Goal: Information Seeking & Learning: Learn about a topic

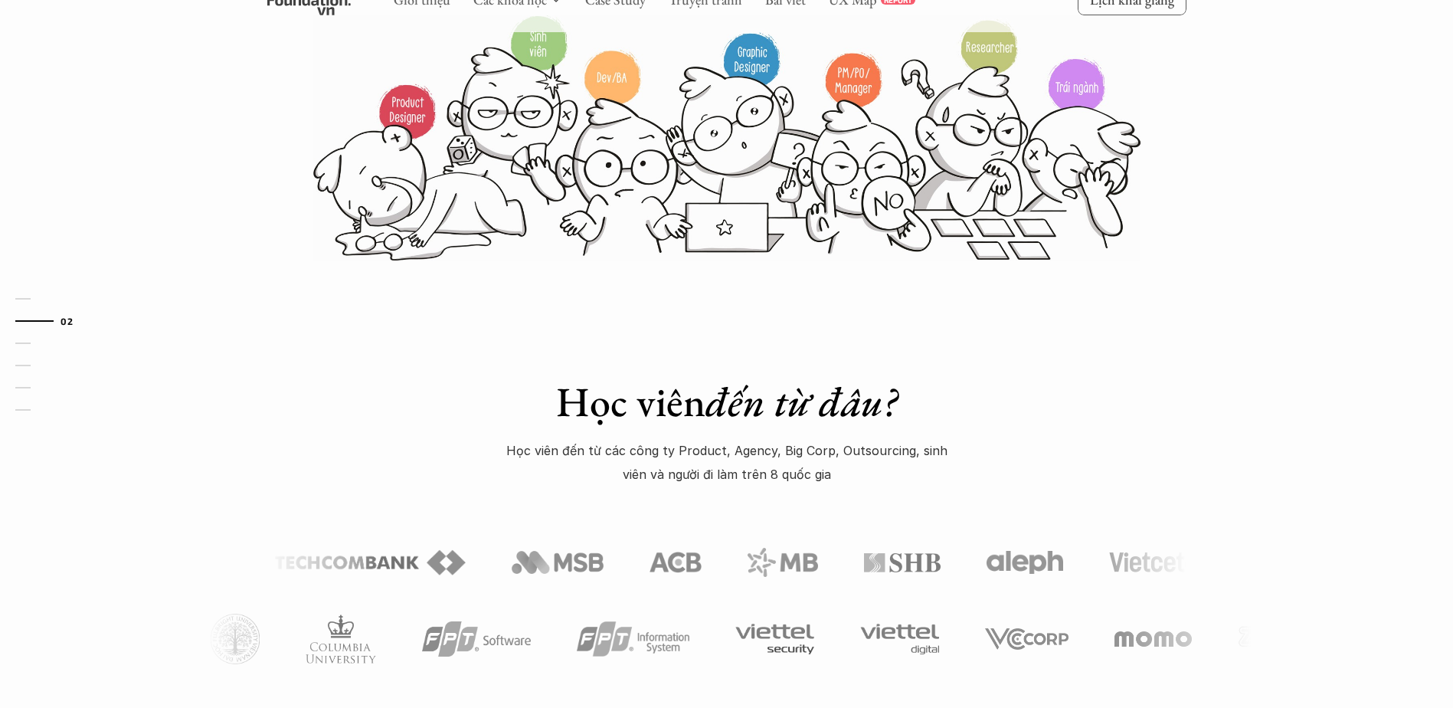
scroll to position [383, 0]
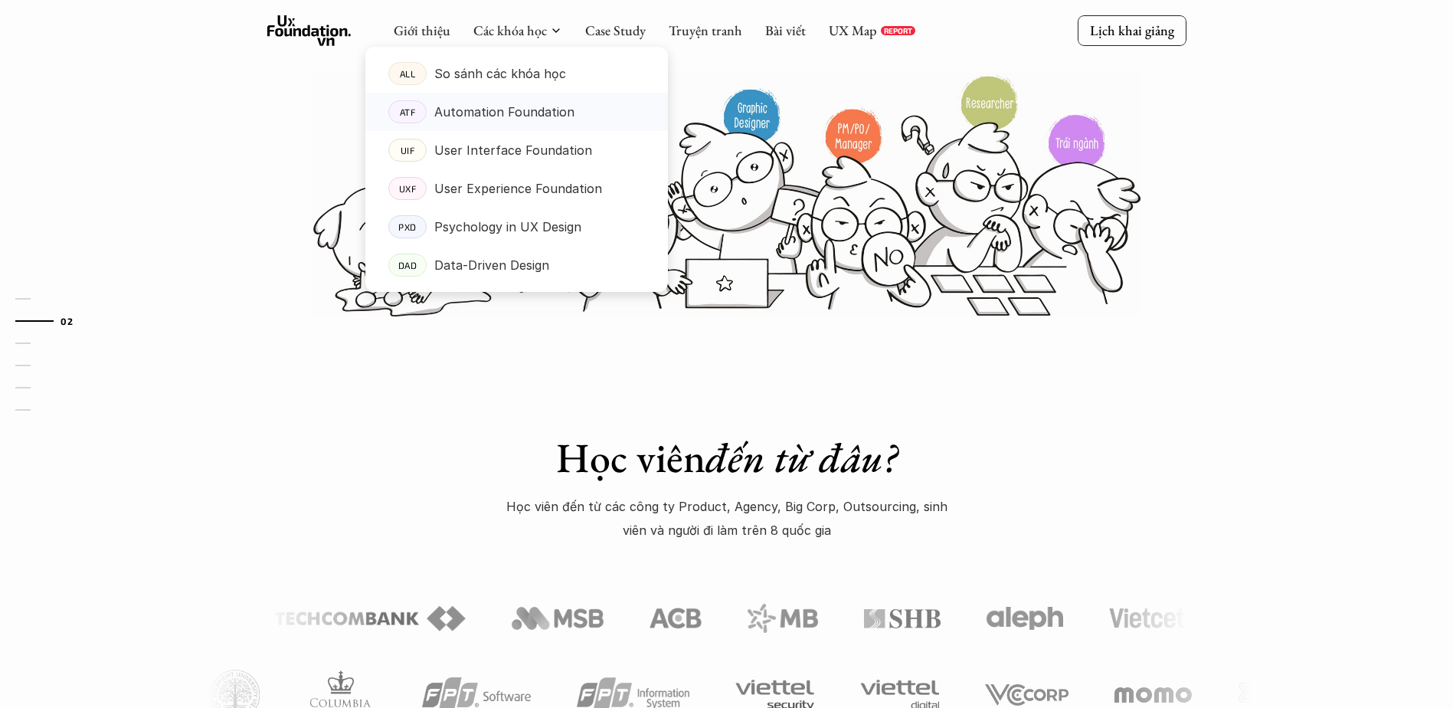
click at [542, 113] on p "Automation Foundation" at bounding box center [504, 111] width 140 height 23
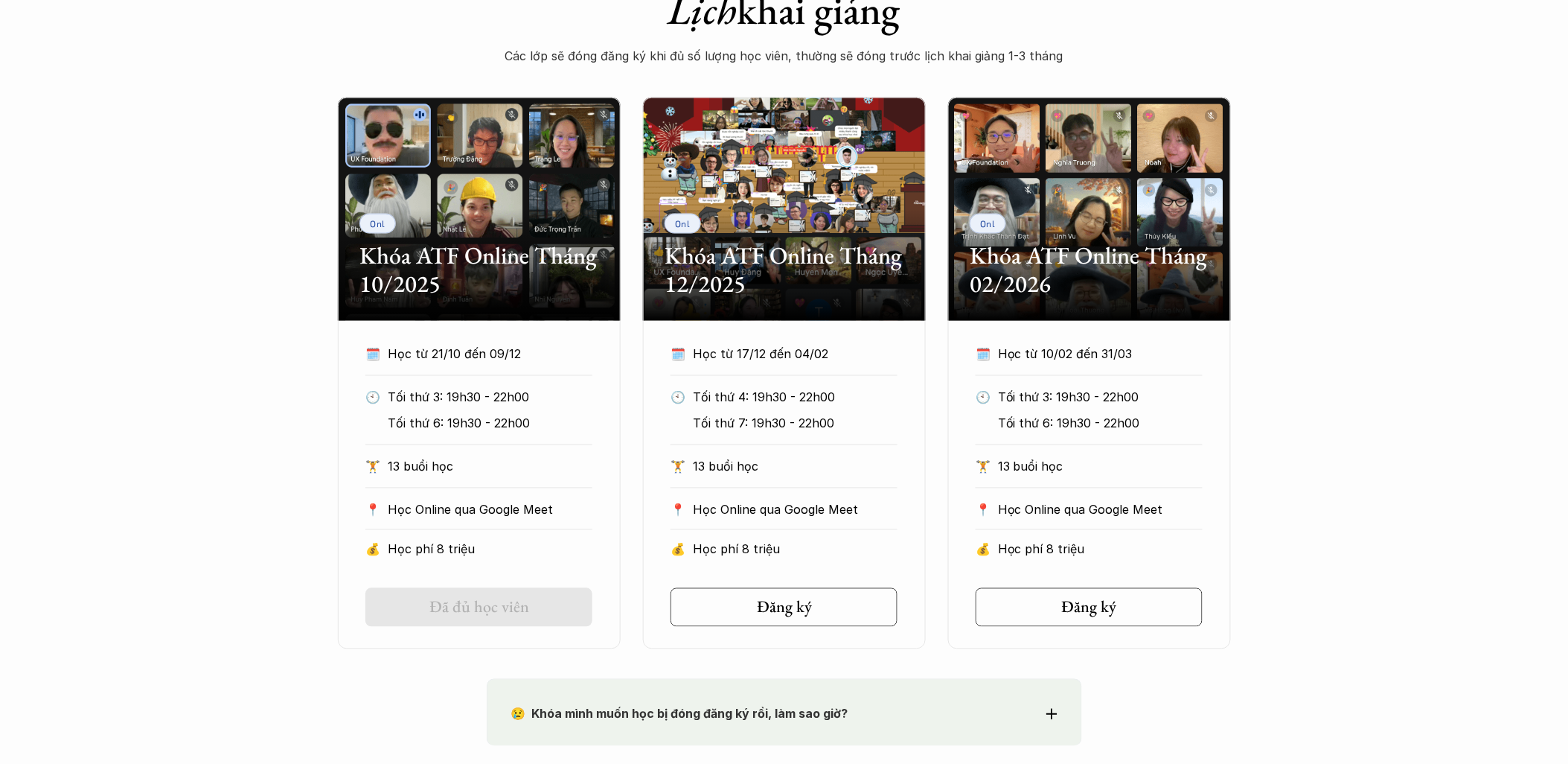
scroll to position [745, 0]
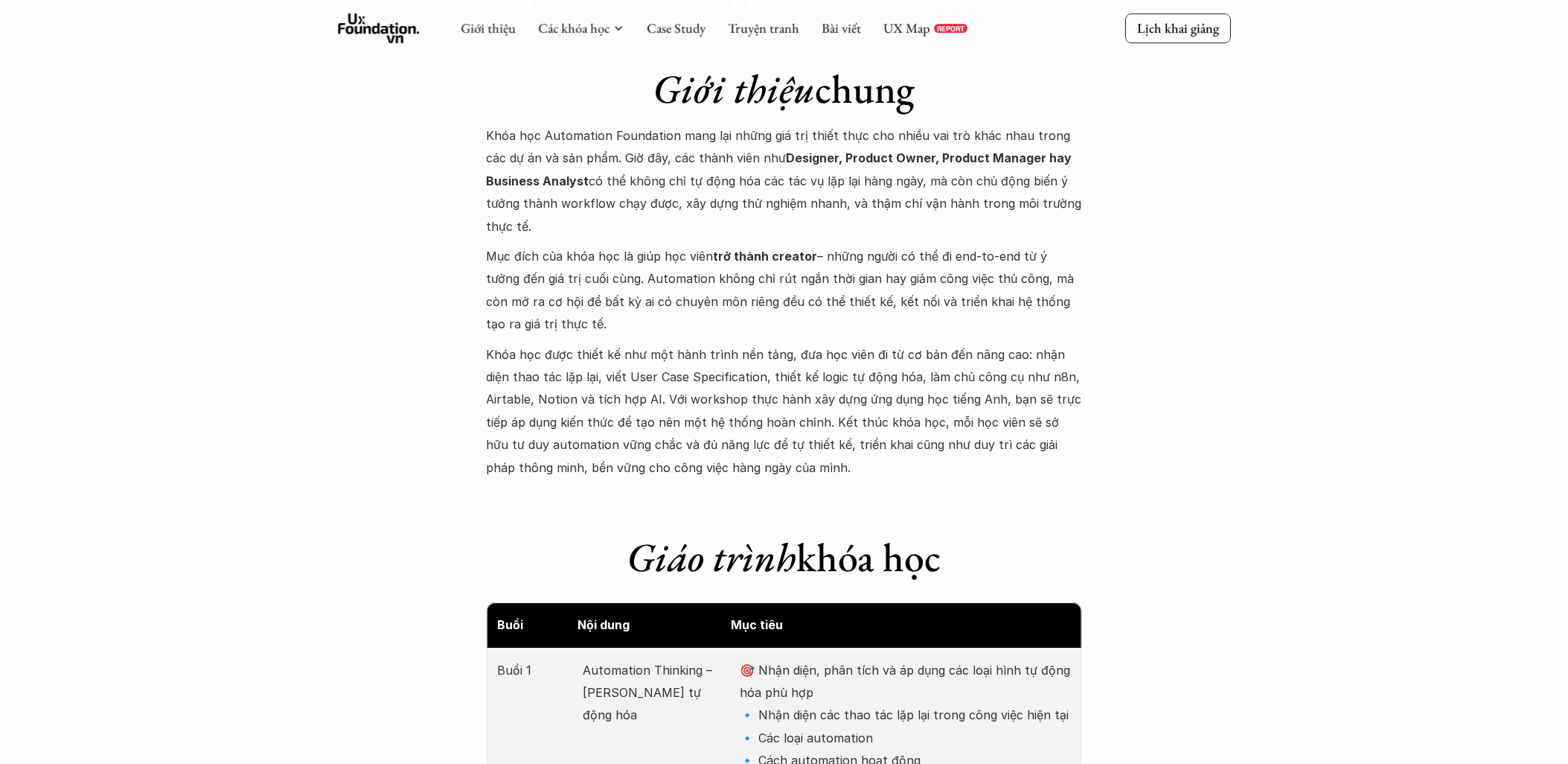
scroll to position [1406, 0]
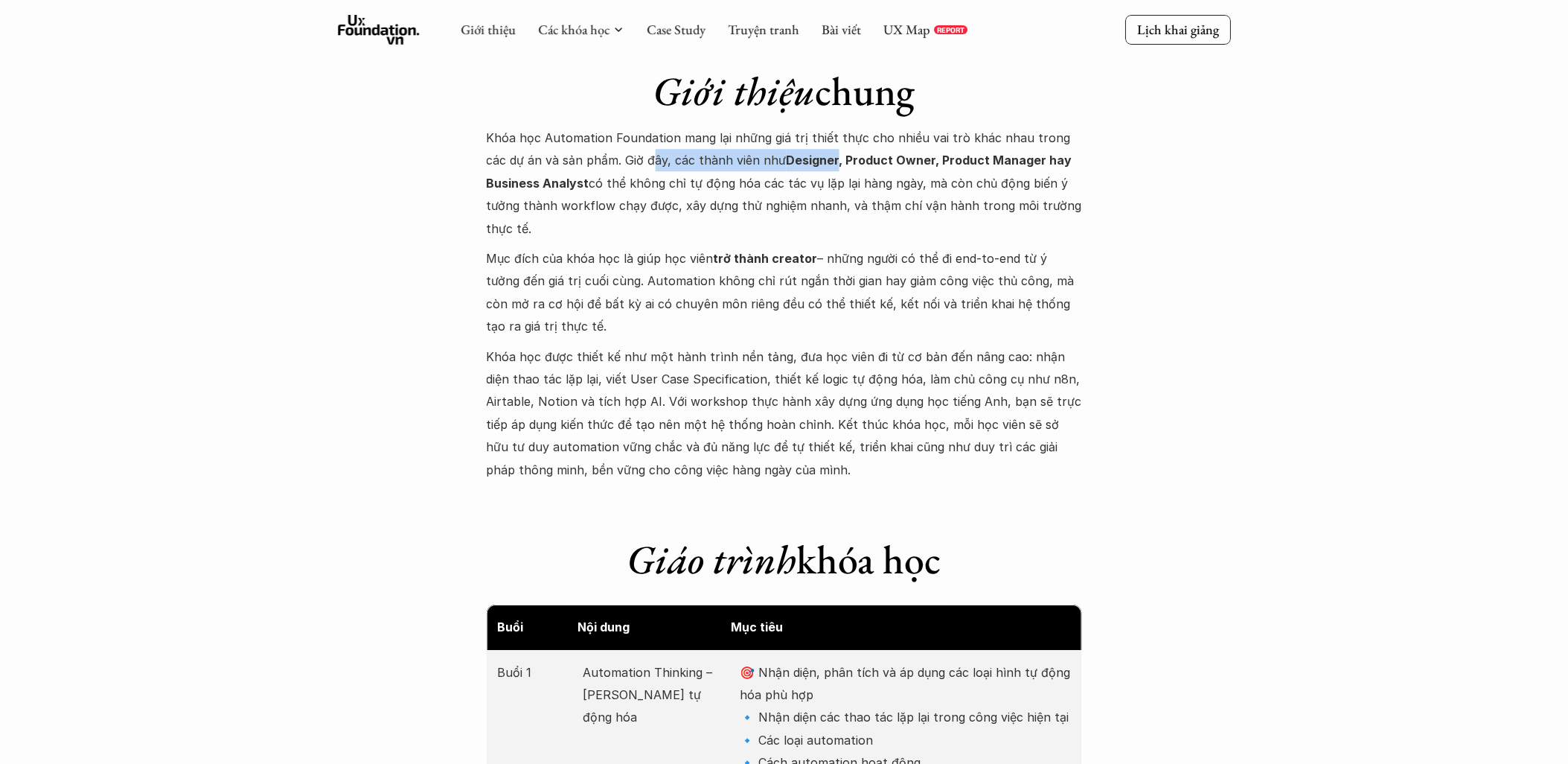
drag, startPoint x: 631, startPoint y: 160, endPoint x: 812, endPoint y: 160, distance: 181.0
click at [812, 160] on p "Khóa học Automation Foundation mang lại những giá trị thiết thực cho nhiều vai …" at bounding box center [784, 183] width 596 height 113
drag, startPoint x: 812, startPoint y: 160, endPoint x: 1066, endPoint y: 168, distance: 254.1
click at [1066, 168] on p "Khóa học Automation Foundation mang lại những giá trị thiết thực cho nhiều vai …" at bounding box center [784, 183] width 596 height 113
click at [531, 174] on strong "Designer, Product Owner, Product Manager hay Business Analyst" at bounding box center [781, 171] width 589 height 37
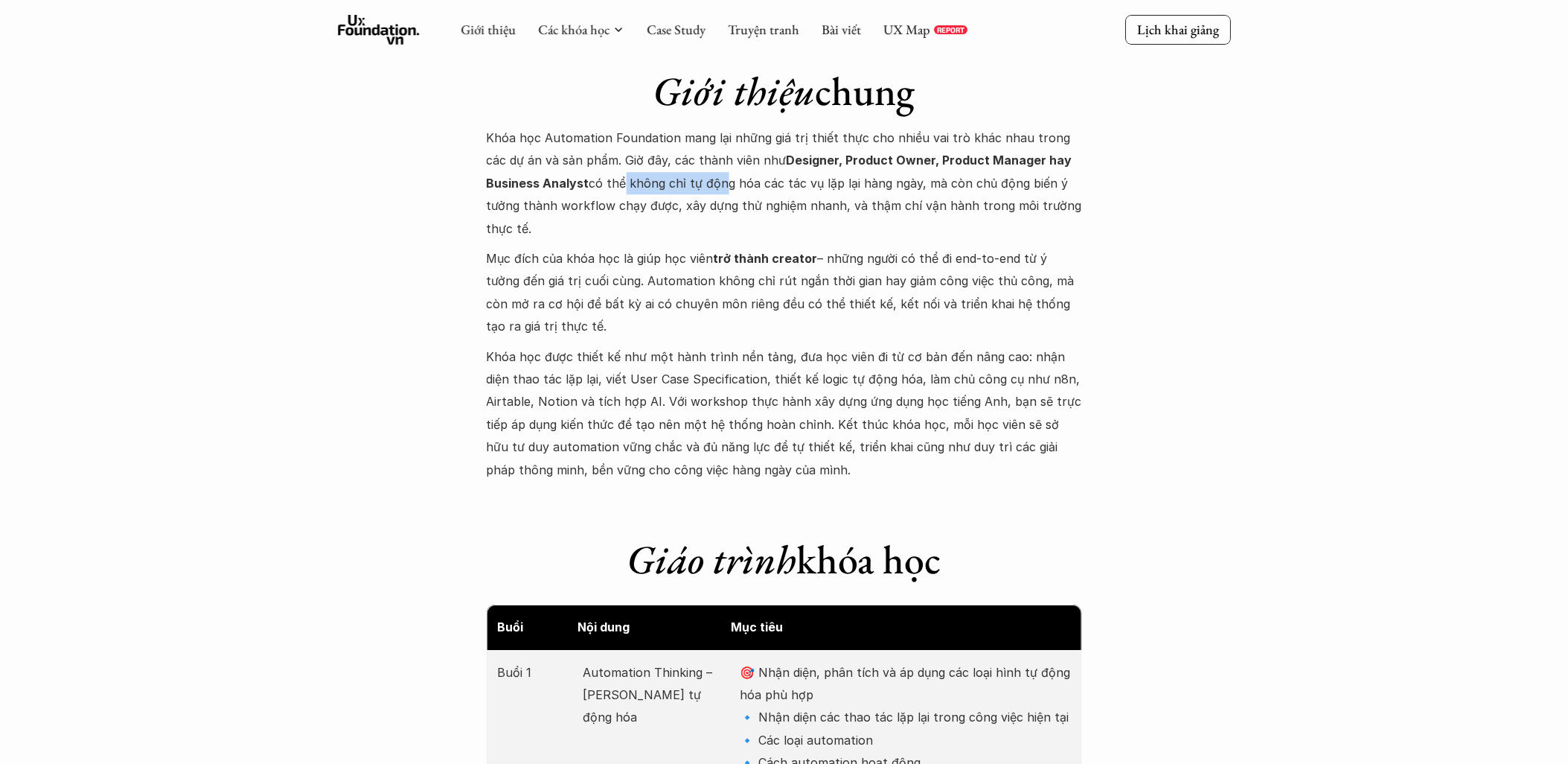
drag, startPoint x: 627, startPoint y: 185, endPoint x: 715, endPoint y: 184, distance: 88.0
click at [715, 184] on p "Khóa học Automation Foundation mang lại những giá trị thiết thực cho nhiều vai …" at bounding box center [784, 183] width 596 height 113
drag, startPoint x: 715, startPoint y: 184, endPoint x: 673, endPoint y: 177, distance: 42.6
click at [673, 177] on p "Khóa học Automation Foundation mang lại những giá trị thiết thực cho nhiều vai …" at bounding box center [784, 183] width 596 height 113
click at [727, 189] on p "Khóa học Automation Foundation mang lại những giá trị thiết thực cho nhiều vai …" at bounding box center [784, 183] width 596 height 113
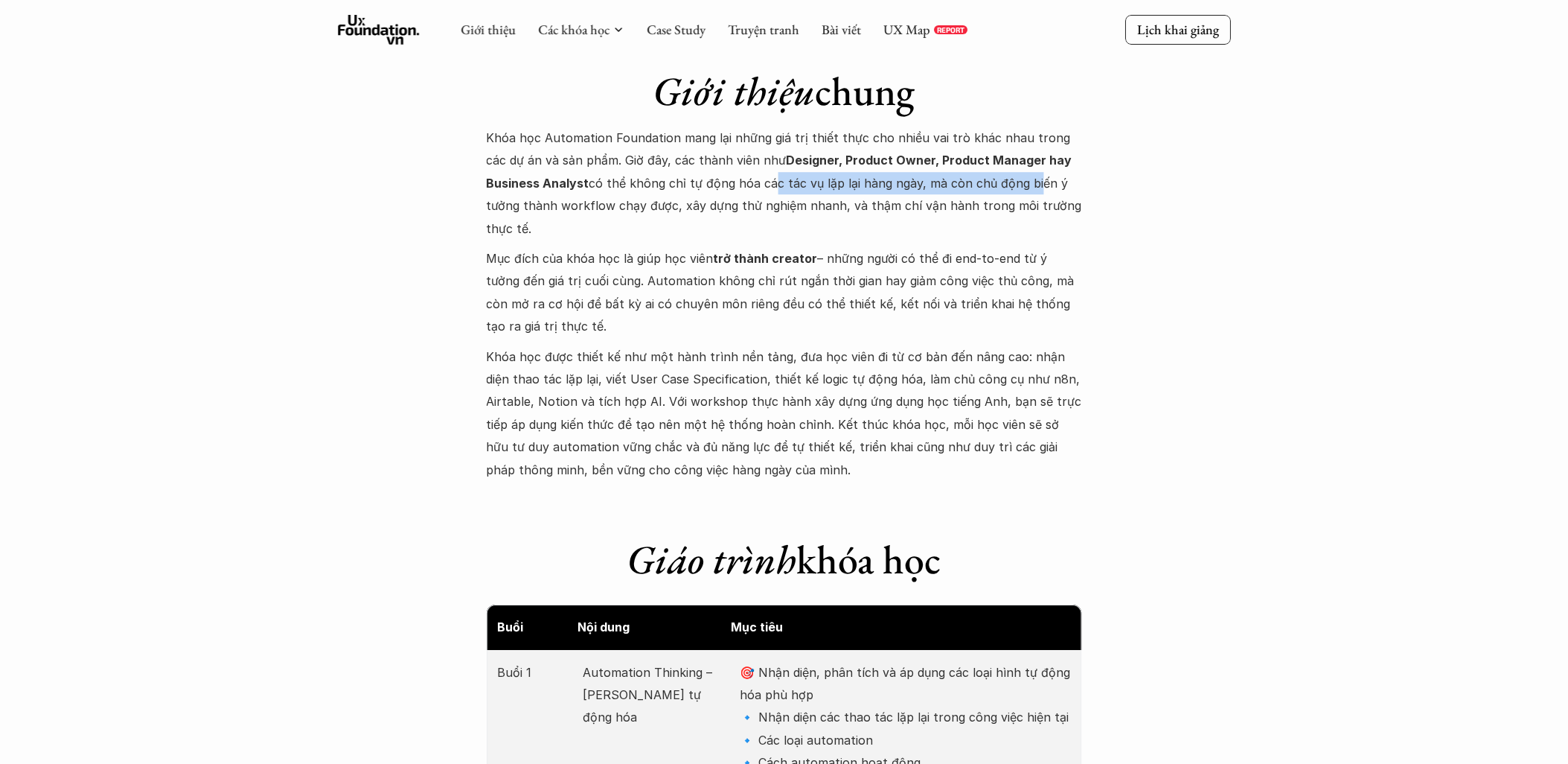
drag, startPoint x: 777, startPoint y: 183, endPoint x: 1029, endPoint y: 191, distance: 252.1
click at [1029, 191] on p "Khóa học Automation Foundation mang lại những giá trị thiết thực cho nhiều vai …" at bounding box center [784, 183] width 596 height 113
drag, startPoint x: 565, startPoint y: 198, endPoint x: 675, endPoint y: 194, distance: 110.1
click at [675, 194] on p "Khóa học Automation Foundation mang lại những giá trị thiết thực cho nhiều vai …" at bounding box center [784, 183] width 596 height 113
drag, startPoint x: 675, startPoint y: 194, endPoint x: 919, endPoint y: 211, distance: 244.6
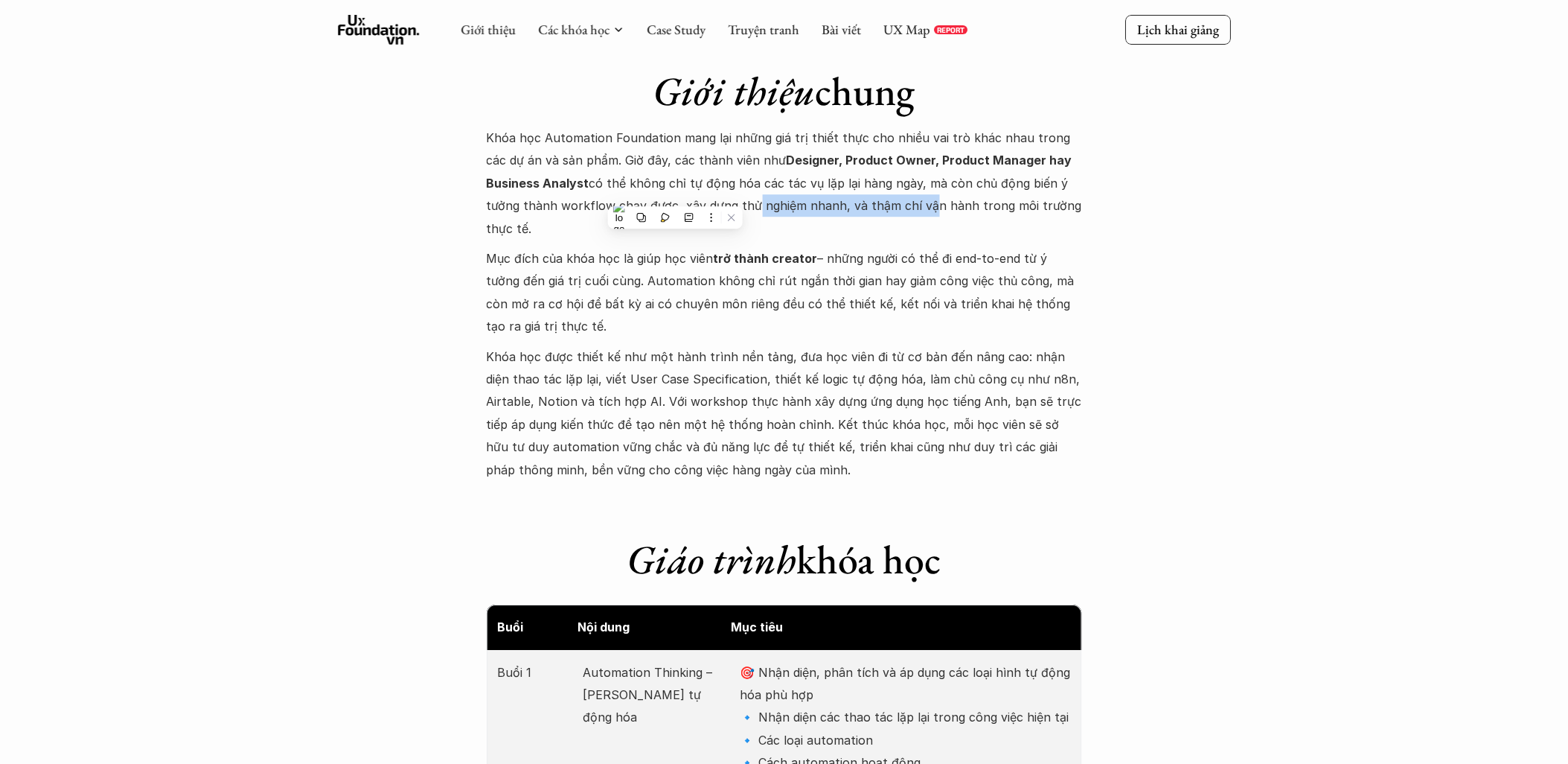
click at [919, 211] on p "Khóa học Automation Foundation mang lại những giá trị thiết thực cho nhiều vai …" at bounding box center [784, 183] width 596 height 113
drag, startPoint x: 919, startPoint y: 211, endPoint x: 975, endPoint y: 210, distance: 56.0
click at [975, 210] on p "Khóa học Automation Foundation mang lại những giá trị thiết thực cho nhiều vai …" at bounding box center [784, 183] width 596 height 113
drag, startPoint x: 937, startPoint y: 201, endPoint x: 1079, endPoint y: 204, distance: 142.0
click at [1079, 204] on p "Khóa học Automation Foundation mang lại những giá trị thiết thực cho nhiều vai …" at bounding box center [784, 183] width 596 height 113
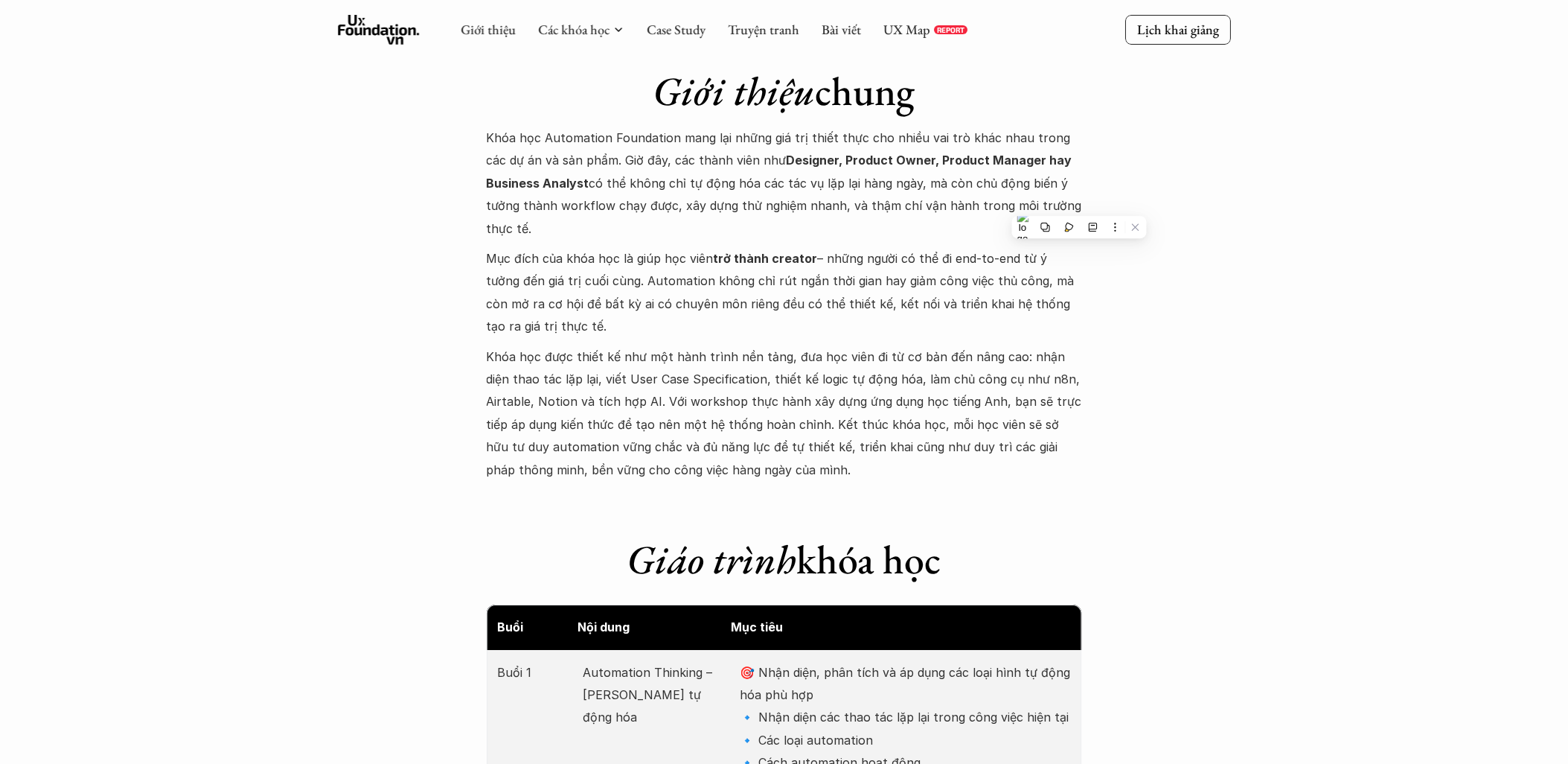
click at [693, 322] on p "Mục đích của khóa học là giúp học viên trở thành creator – những người có thể đ…" at bounding box center [784, 292] width 596 height 90
drag, startPoint x: 621, startPoint y: 282, endPoint x: 1039, endPoint y: 285, distance: 418.0
click at [1039, 285] on p "Mục đích của khóa học là giúp học viên trở thành creator – những người có thể đ…" at bounding box center [784, 292] width 596 height 90
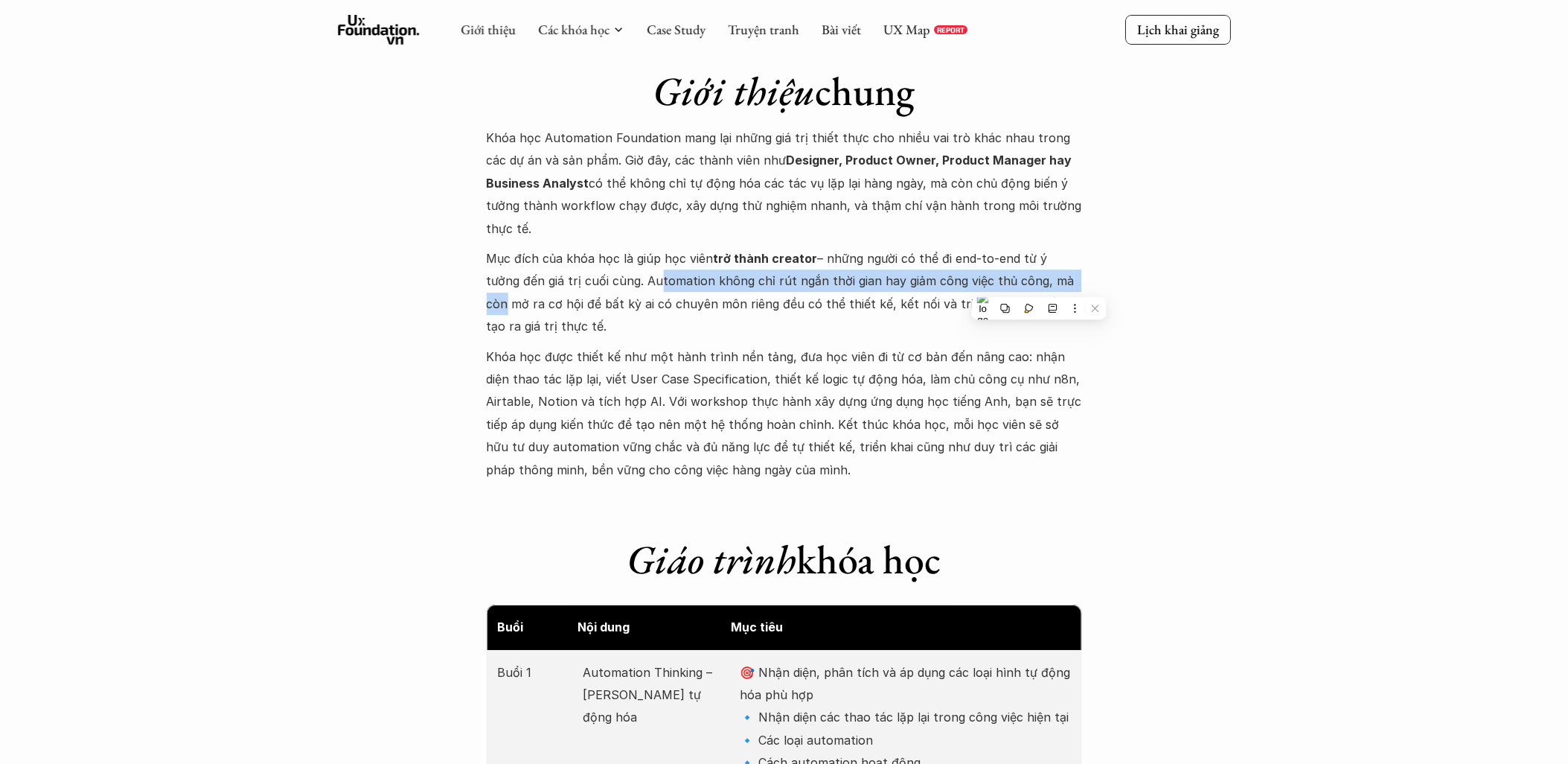
drag, startPoint x: 545, startPoint y: 303, endPoint x: 879, endPoint y: 317, distance: 334.3
click at [879, 317] on p "Mục đích của khóa học là giúp học viên trở thành creator – những người có thể đ…" at bounding box center [784, 292] width 596 height 90
drag, startPoint x: 879, startPoint y: 317, endPoint x: 984, endPoint y: 308, distance: 105.4
click at [984, 308] on p "Mục đích của khóa học là giúp học viên trở thành creator – những người có thể đ…" at bounding box center [784, 292] width 596 height 90
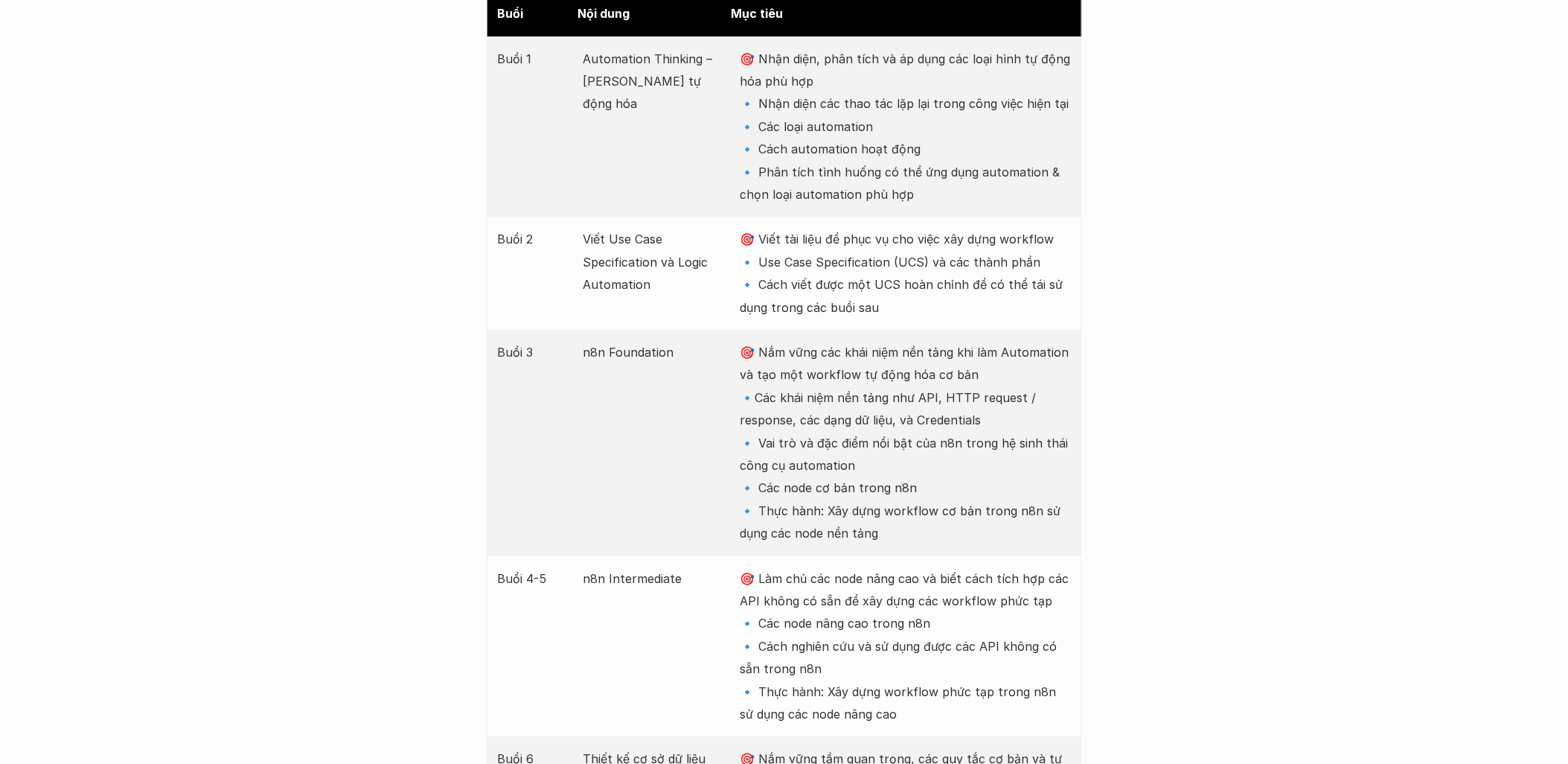
scroll to position [2067, 0]
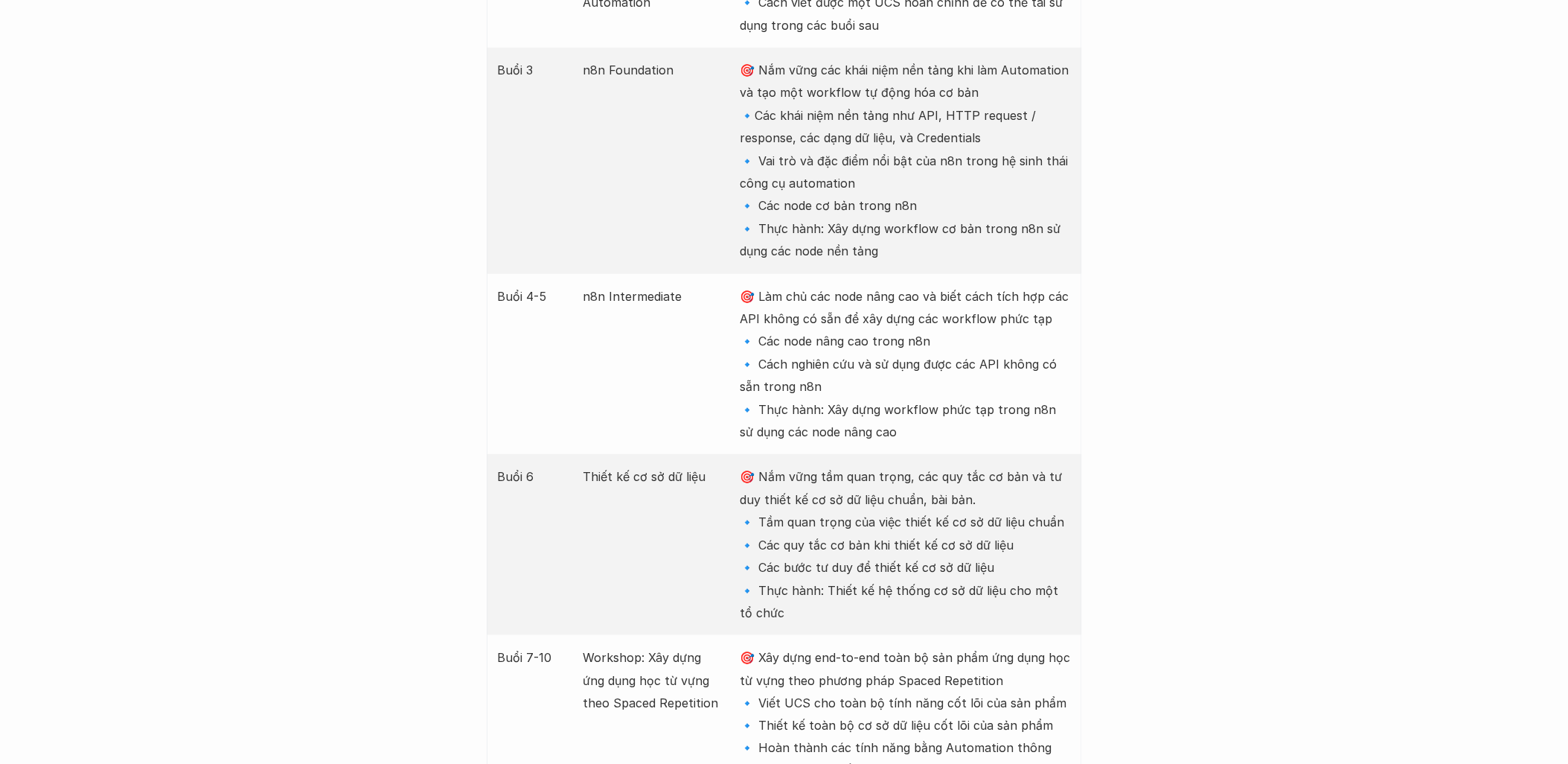
scroll to position [2316, 0]
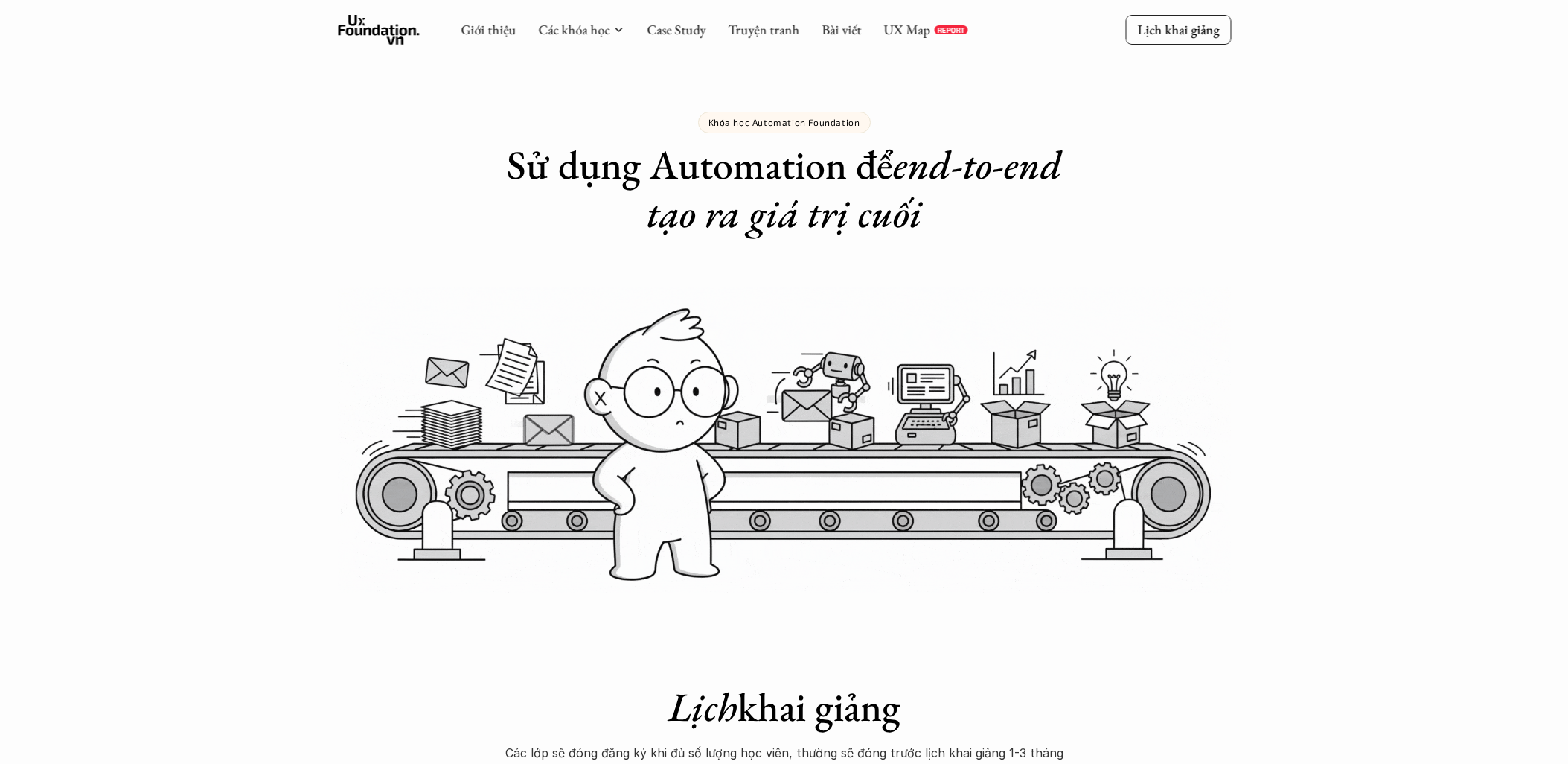
scroll to position [2316, 0]
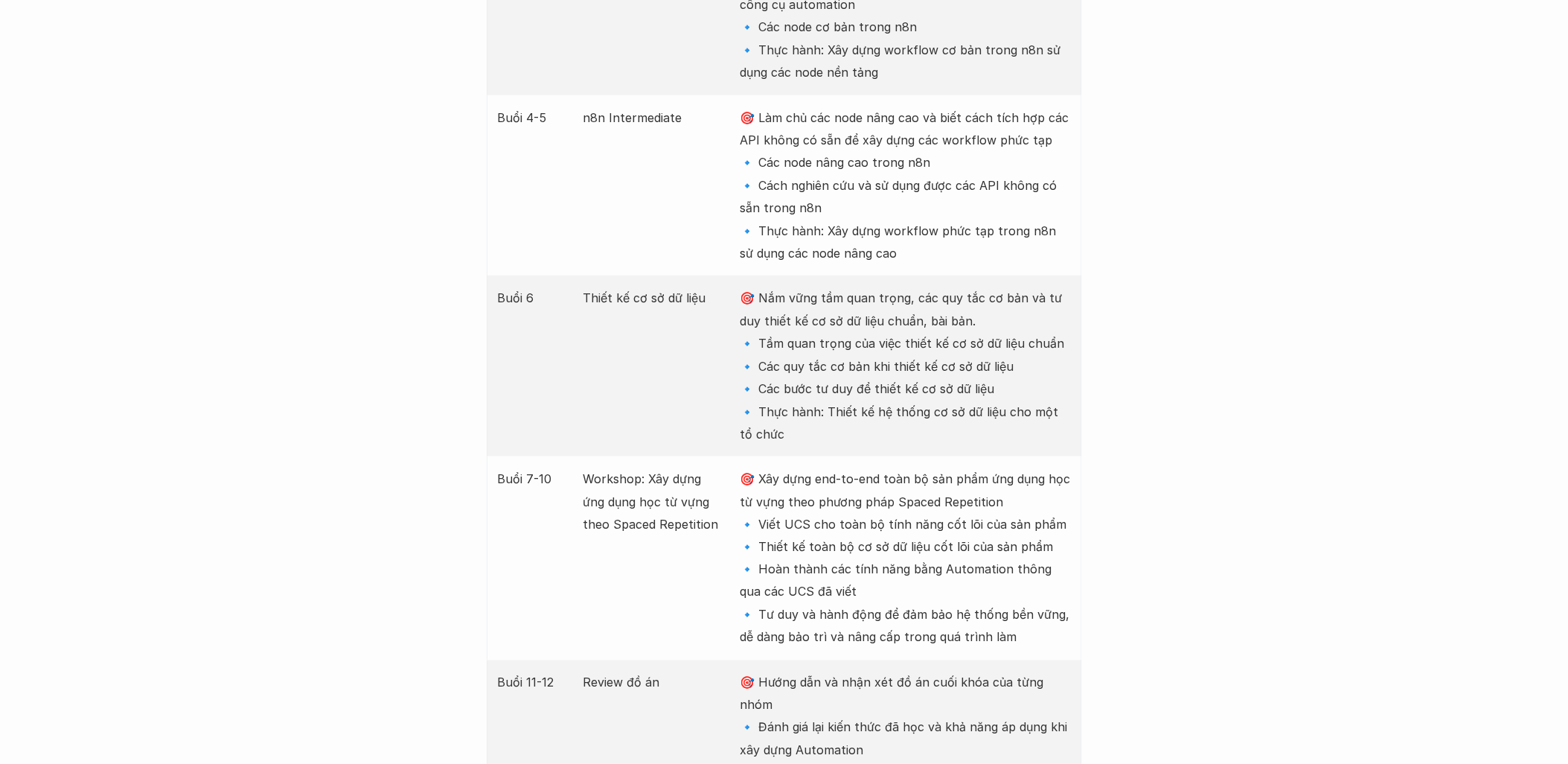
scroll to position [2482, 0]
